Goal: Task Accomplishment & Management: Manage account settings

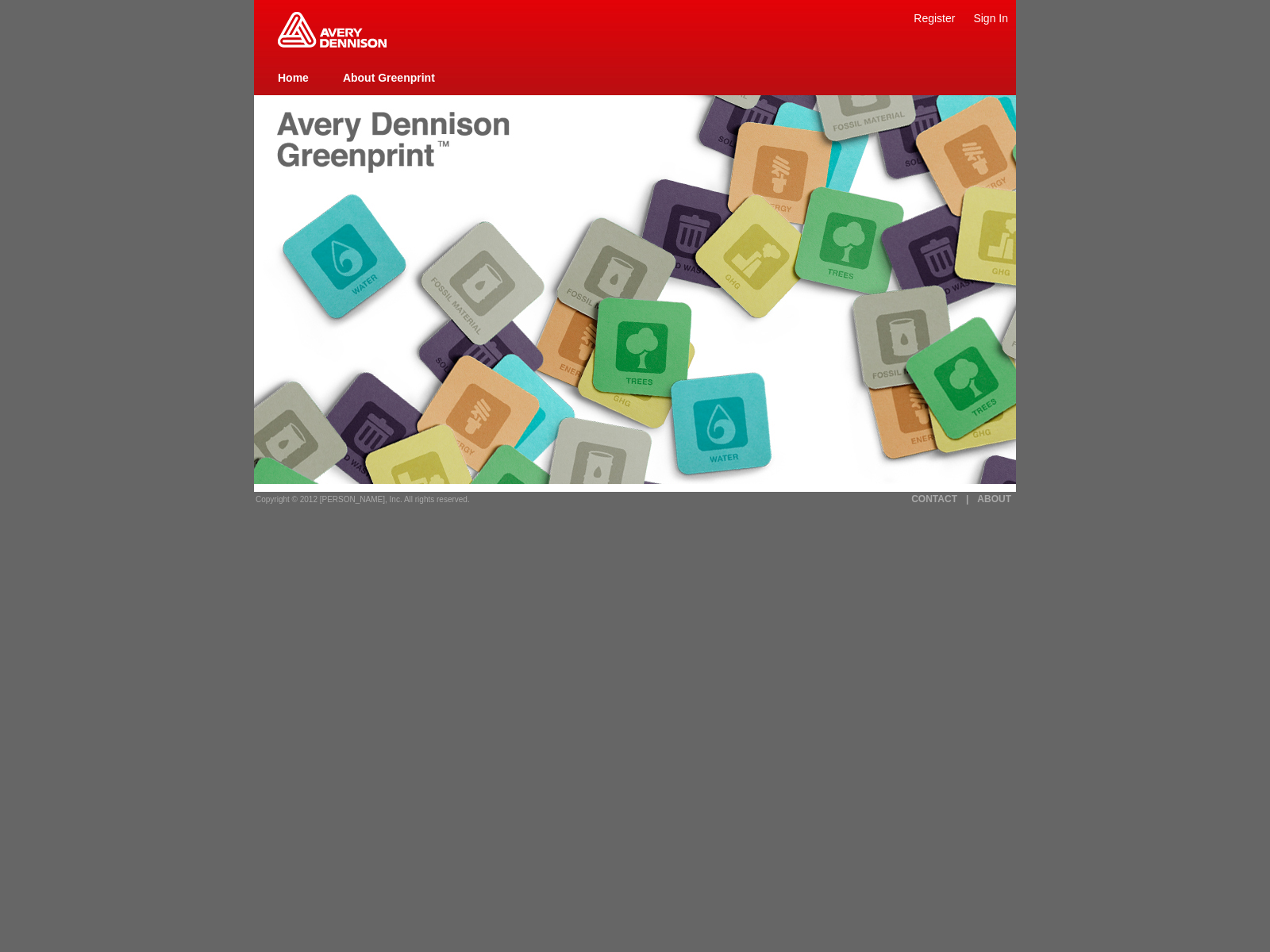
click at [990, 17] on link "Sign In" at bounding box center [990, 17] width 35 height 13
